Goal: Task Accomplishment & Management: Manage account settings

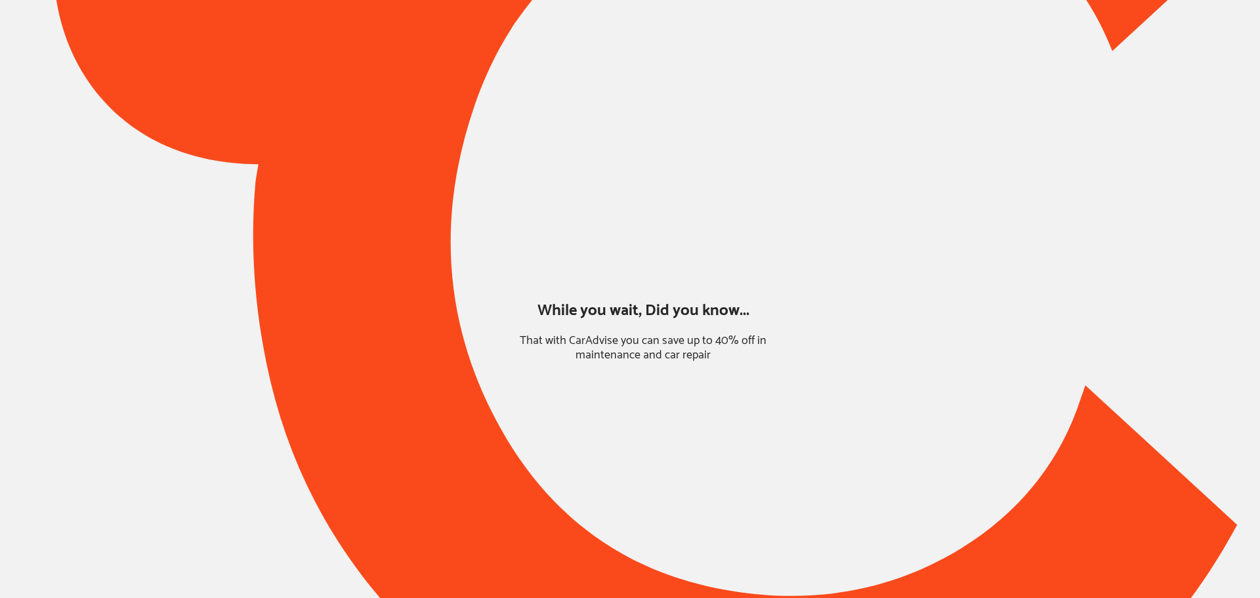
type input "*****"
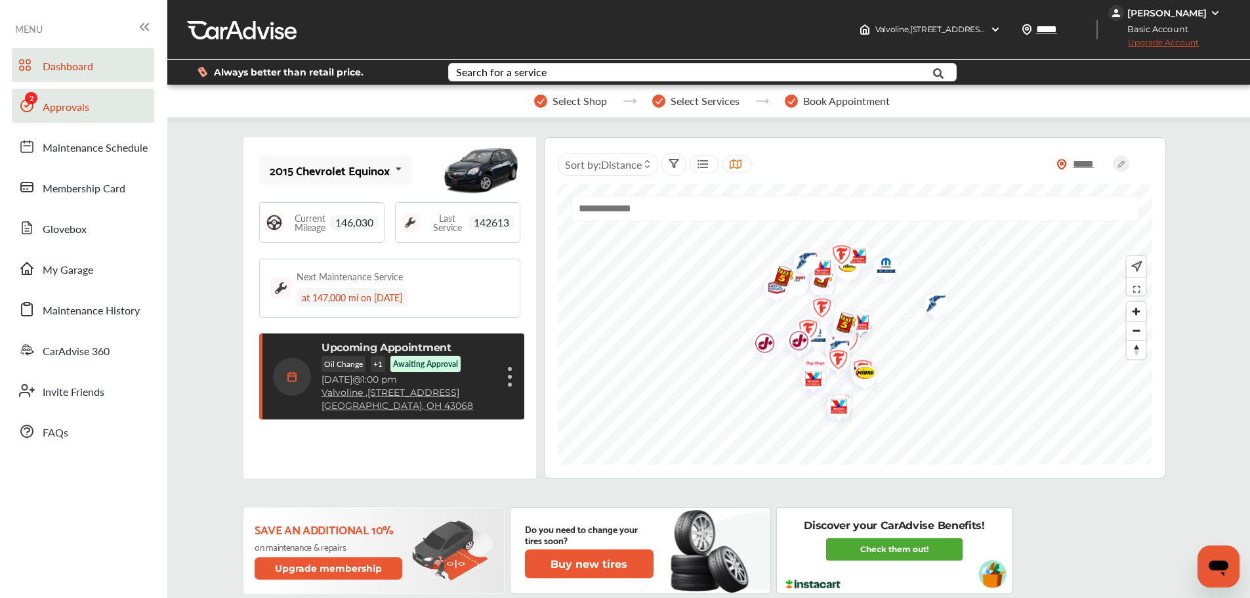
click at [59, 110] on span "Approvals" at bounding box center [66, 107] width 47 height 17
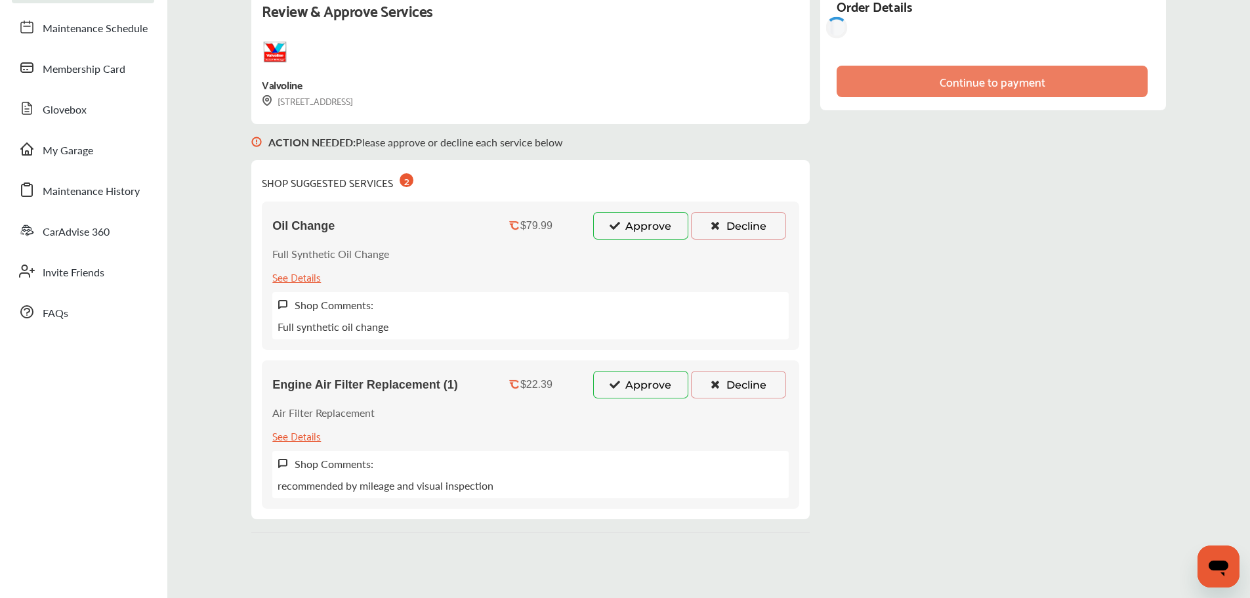
scroll to position [116, 0]
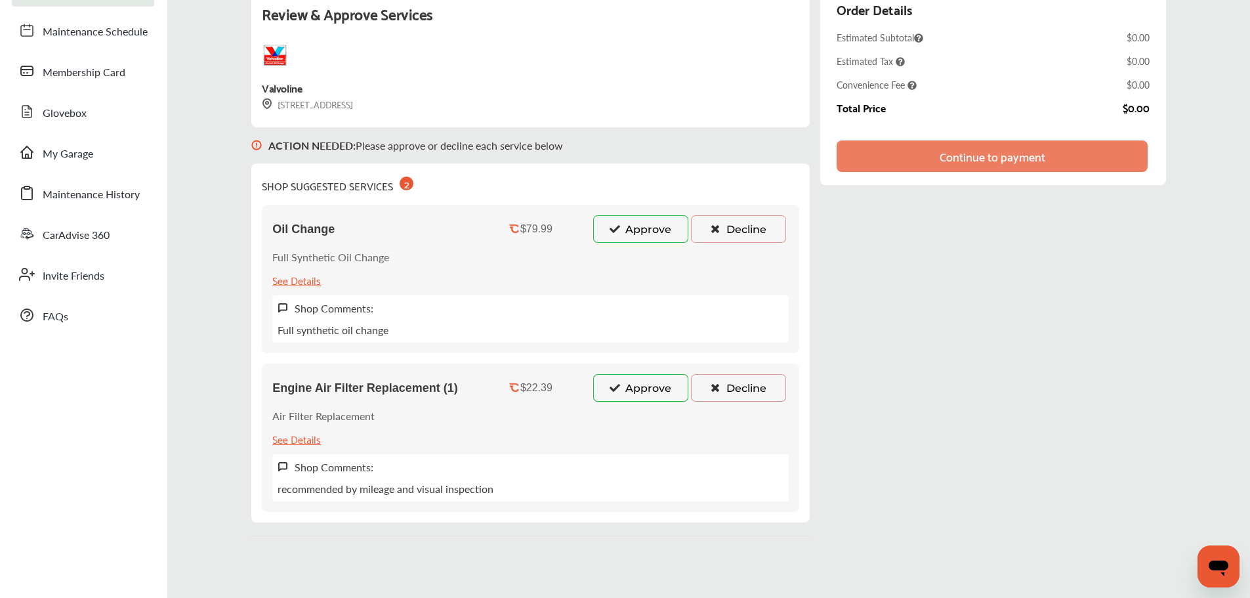
click at [646, 387] on button "Approve" at bounding box center [640, 388] width 95 height 28
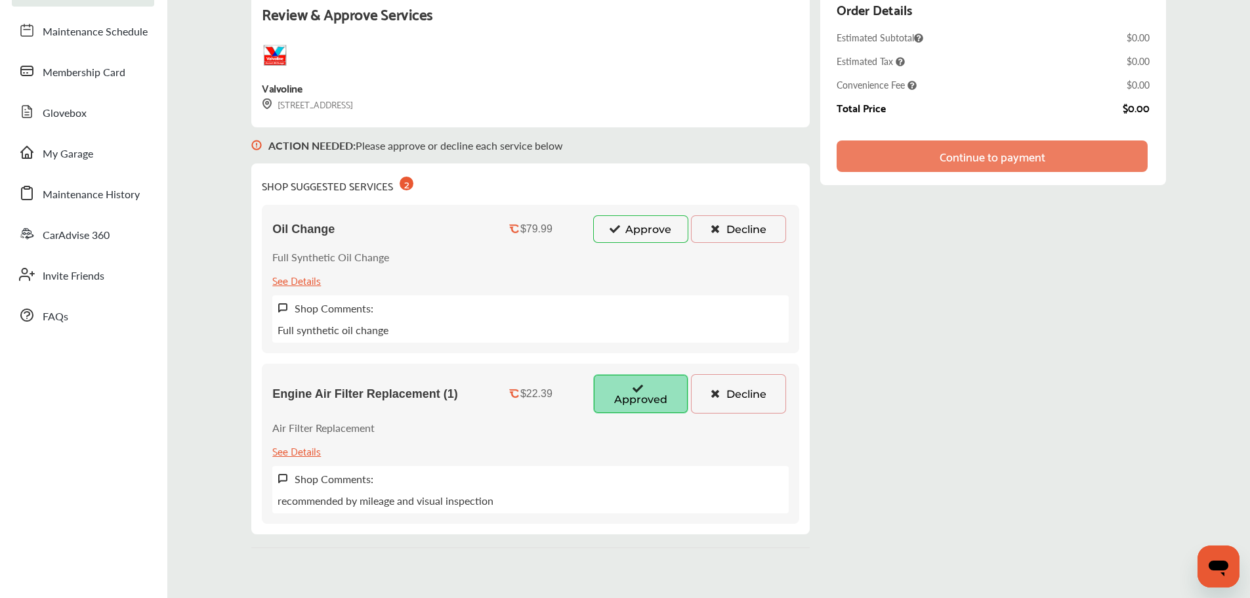
click at [633, 228] on button "Approve" at bounding box center [640, 229] width 95 height 28
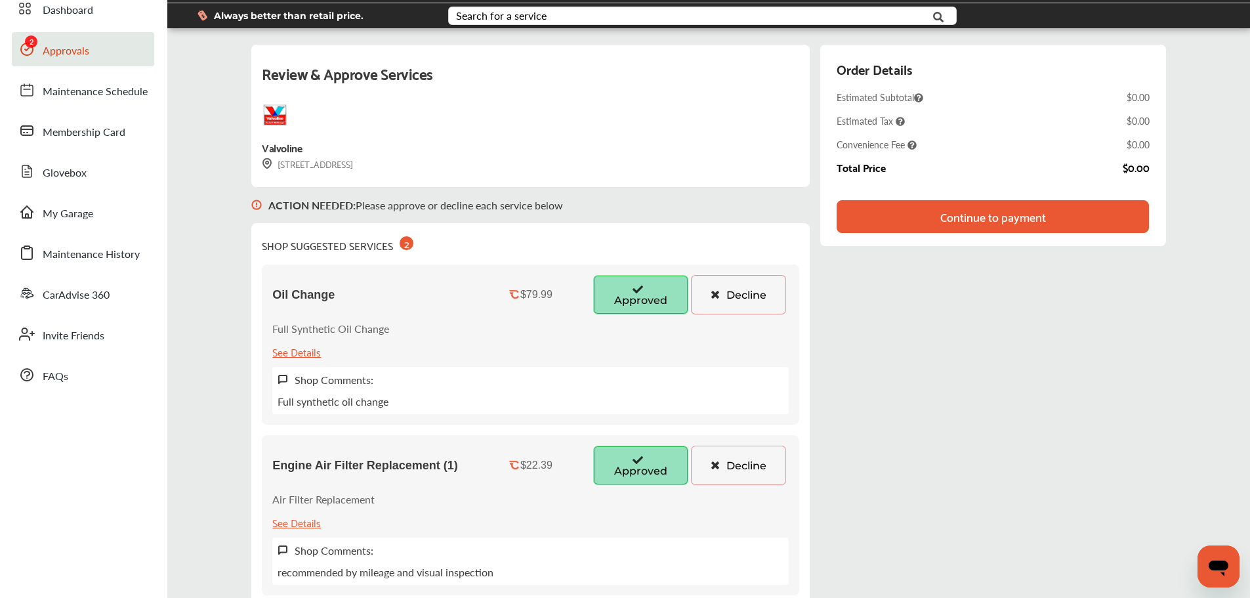
scroll to position [0, 0]
